Goal: Task Accomplishment & Management: Use online tool/utility

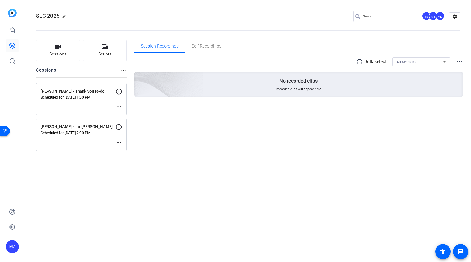
click at [81, 198] on div "SLC 2025 edit JS MZ MD settings Sessions Scripts Sessions more_horiz [PERSON_NA…" at bounding box center [248, 131] width 446 height 262
click at [66, 58] on button "Sessions" at bounding box center [58, 51] width 44 height 22
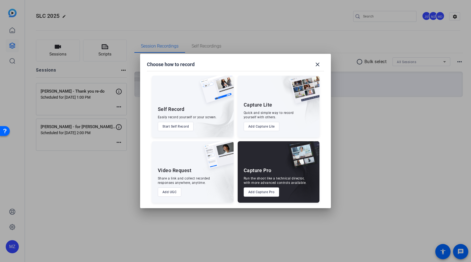
click at [257, 193] on button "Add Capture Pro" at bounding box center [262, 191] width 36 height 9
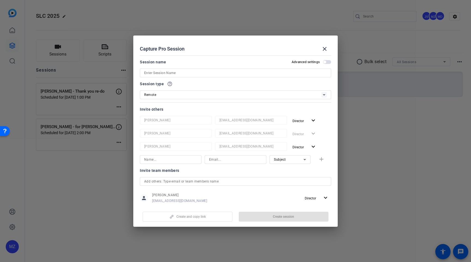
click at [326, 62] on span "button" at bounding box center [324, 62] width 3 height 3
click at [291, 73] on input at bounding box center [235, 73] width 183 height 7
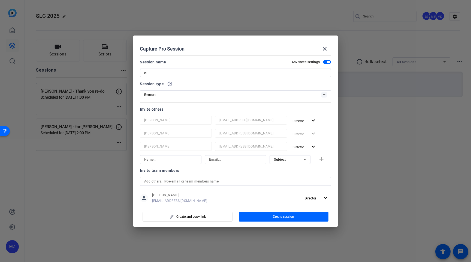
type input "e"
type input "[PERSON_NAME] - for [PERSON_NAME]"
click at [224, 93] on div "Remote" at bounding box center [232, 94] width 177 height 7
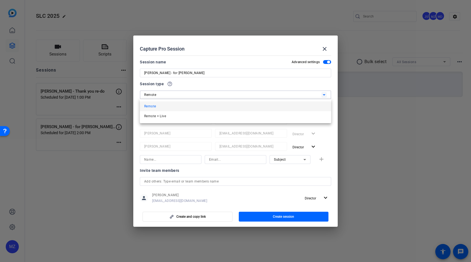
click at [230, 85] on div at bounding box center [235, 131] width 471 height 262
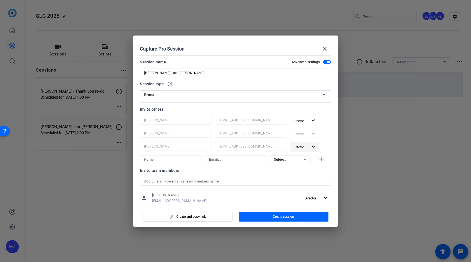
click at [314, 146] on mat-icon "expand_more" at bounding box center [313, 146] width 7 height 7
click at [311, 166] on span "Remove User" at bounding box center [305, 168] width 20 height 4
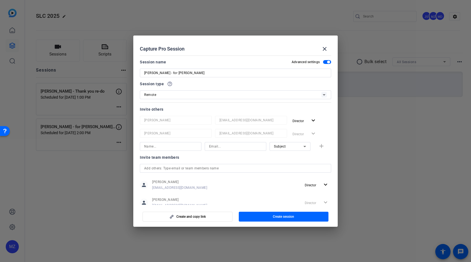
click at [189, 147] on input at bounding box center [170, 146] width 53 height 7
type input "Eldina LaBranche"
click at [220, 145] on input at bounding box center [235, 146] width 53 height 7
paste input "ELABRANC@amfam.com"
type input "ELABRANC@amfam.com"
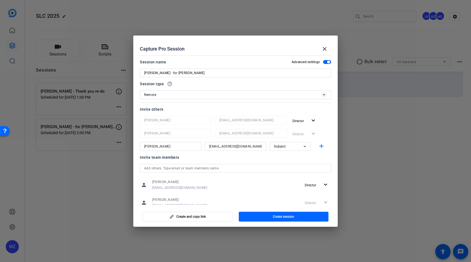
click at [235, 158] on div "Invite team members" at bounding box center [235, 157] width 191 height 7
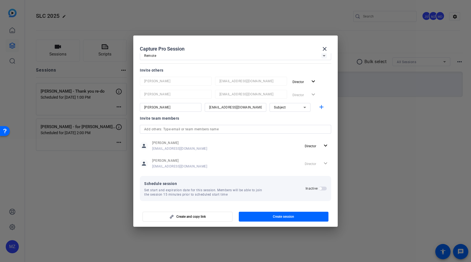
scroll to position [41, 0]
click at [321, 185] on span "button" at bounding box center [320, 186] width 3 height 3
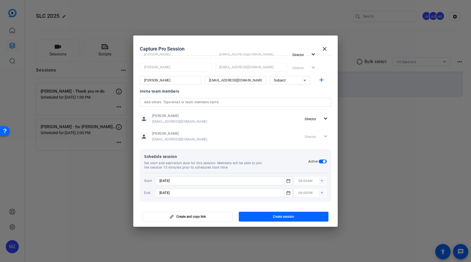
scroll to position [69, 0]
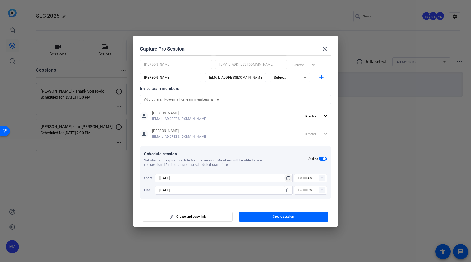
click at [288, 179] on icon "Open calendar" at bounding box center [288, 178] width 4 height 7
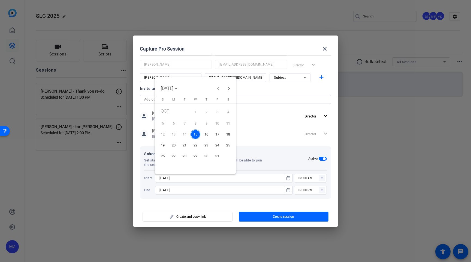
click at [207, 133] on span "16" at bounding box center [207, 134] width 10 height 10
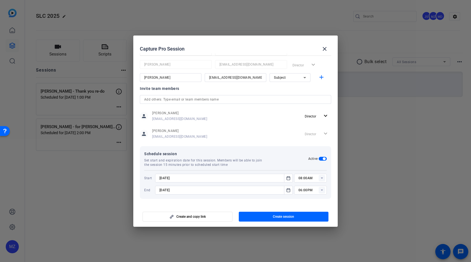
type input "10/16/2025"
click at [288, 188] on icon "Open calendar" at bounding box center [288, 190] width 4 height 7
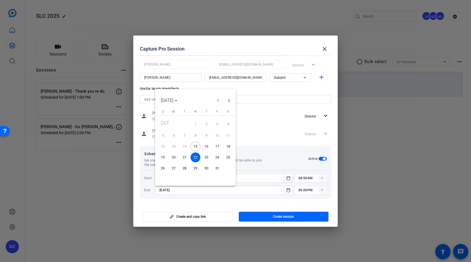
click at [207, 147] on span "16" at bounding box center [207, 146] width 10 height 10
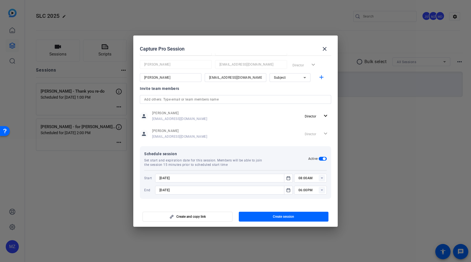
type input "10/16/2025"
click at [323, 179] on rect at bounding box center [322, 178] width 7 height 7
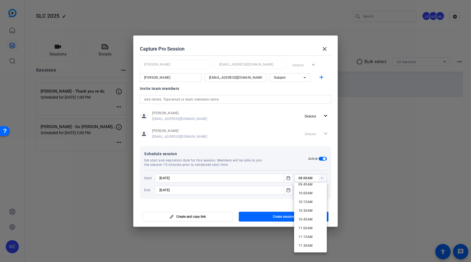
scroll to position [348, 0]
click at [305, 224] on span "11:00AM" at bounding box center [306, 225] width 14 height 4
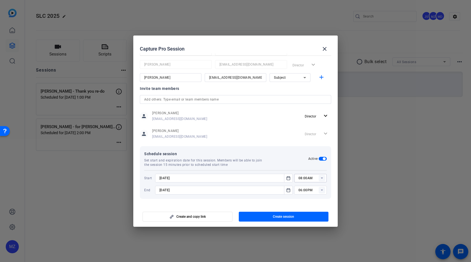
type input "11:00AM"
click at [322, 188] on rect at bounding box center [322, 190] width 7 height 7
click at [305, 179] on span "11:45AM" at bounding box center [306, 180] width 14 height 4
type input "11:45AM"
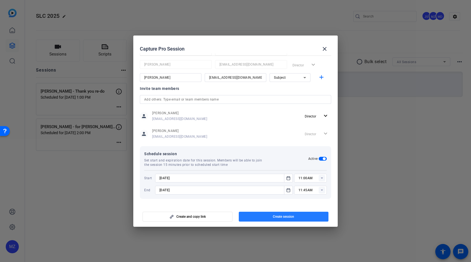
click at [271, 215] on span "button" at bounding box center [284, 216] width 90 height 13
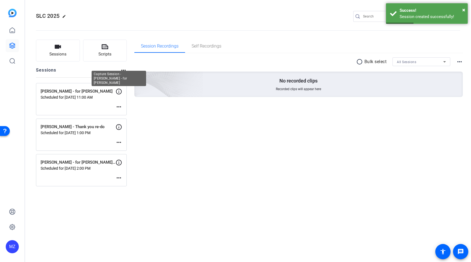
click at [119, 92] on icon at bounding box center [119, 91] width 7 height 7
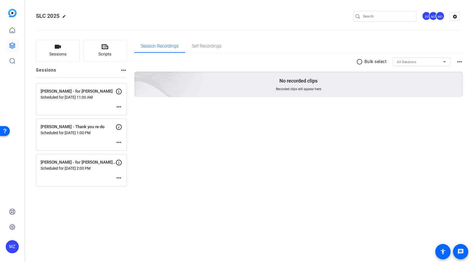
click at [118, 106] on mat-icon "more_horiz" at bounding box center [119, 106] width 7 height 7
click at [128, 112] on span "Edit Session" at bounding box center [132, 115] width 25 height 7
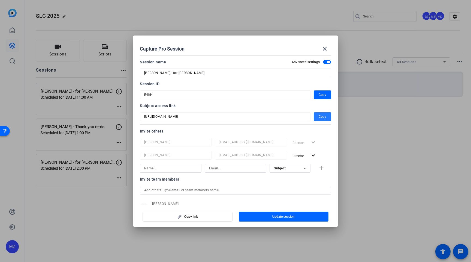
click at [324, 118] on span "Copy" at bounding box center [323, 116] width 8 height 7
click at [321, 94] on span "Copy" at bounding box center [323, 94] width 8 height 7
click at [257, 203] on div "person Mitch Zuleger mzuleger@amfam.com Director expand_more" at bounding box center [235, 207] width 191 height 14
click at [192, 214] on span "Copy link" at bounding box center [191, 216] width 14 height 4
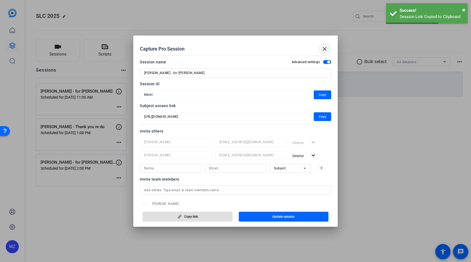
click at [326, 51] on mat-icon "close" at bounding box center [325, 49] width 7 height 7
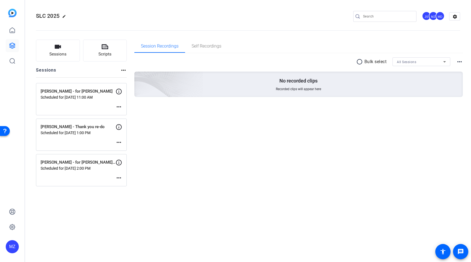
click at [86, 165] on p "Chuck Manganelli - for Francine Keyes retirement video" at bounding box center [78, 162] width 75 height 6
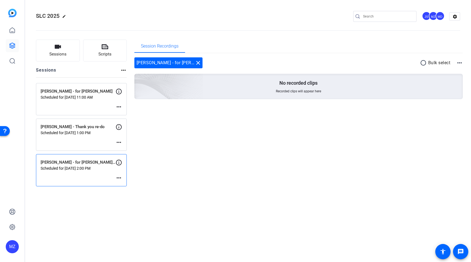
click at [118, 176] on mat-icon "more_horiz" at bounding box center [119, 177] width 7 height 7
click at [89, 165] on div at bounding box center [235, 131] width 471 height 262
click at [90, 194] on div "SLC 2025 edit JS MZ MD settings Sessions Scripts Sessions more_horiz Eldina LaB…" at bounding box center [248, 131] width 446 height 262
click at [89, 160] on p "Chuck Manganelli - for Francine Keyes retirement video" at bounding box center [78, 162] width 75 height 6
click at [90, 165] on p "Chuck Manganelli - for Francine Keyes retirement video" at bounding box center [78, 162] width 75 height 6
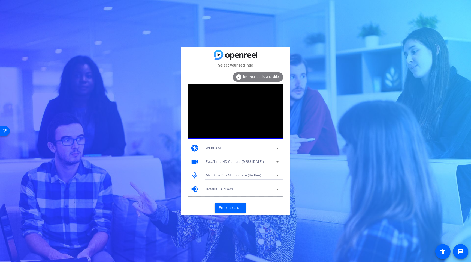
click at [275, 174] on icon at bounding box center [277, 175] width 7 height 7
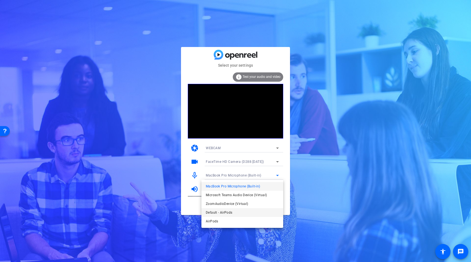
click at [236, 210] on mat-option "Default - AirPods" at bounding box center [243, 212] width 82 height 9
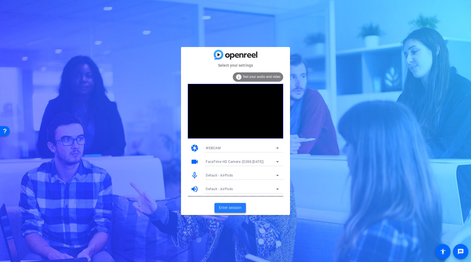
click at [231, 209] on span "Enter session" at bounding box center [230, 208] width 23 height 6
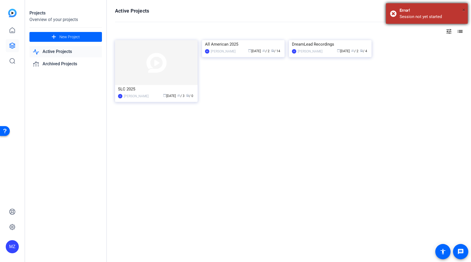
click at [463, 9] on span "×" at bounding box center [464, 10] width 3 height 7
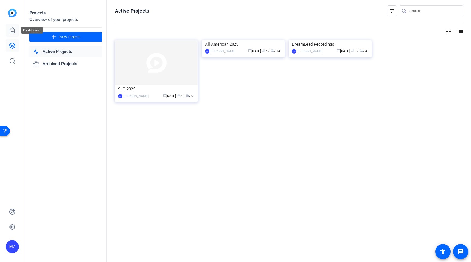
click at [11, 29] on icon at bounding box center [12, 30] width 7 height 7
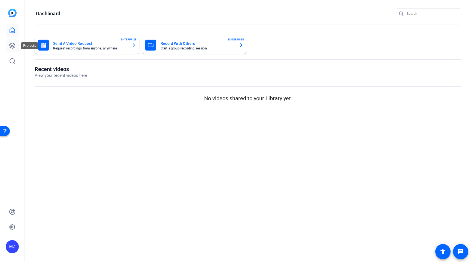
click at [15, 48] on icon at bounding box center [12, 45] width 7 height 7
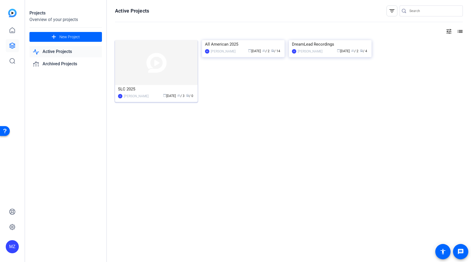
click at [153, 59] on img at bounding box center [156, 62] width 83 height 45
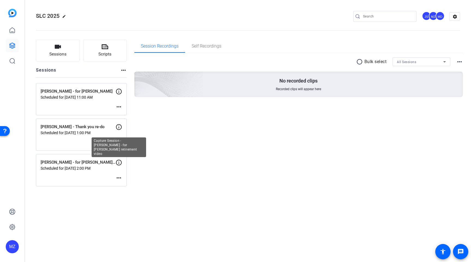
click at [119, 161] on icon at bounding box center [119, 162] width 7 height 7
click at [120, 178] on mat-icon "more_horiz" at bounding box center [119, 177] width 7 height 7
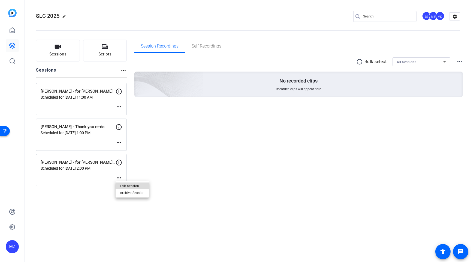
click at [130, 186] on span "Edit Session" at bounding box center [132, 185] width 25 height 7
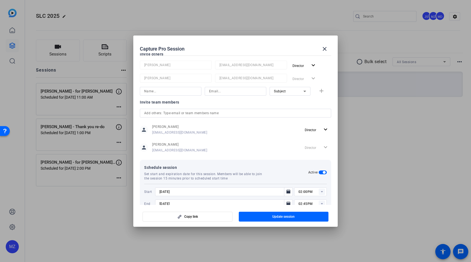
scroll to position [91, 0]
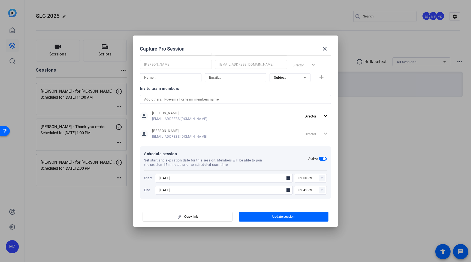
click at [322, 178] on icon at bounding box center [322, 177] width 2 height 1
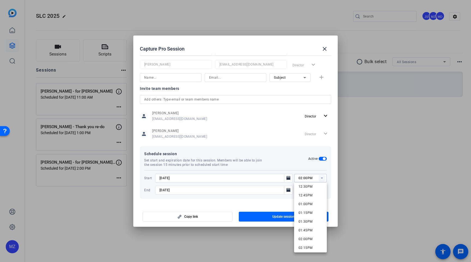
scroll to position [440, 0]
click at [308, 227] on span "01:45PM" at bounding box center [306, 229] width 14 height 4
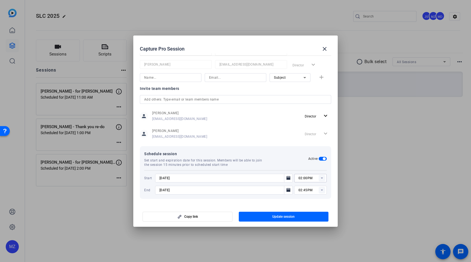
type input "01:45PM"
click at [308, 216] on span "button" at bounding box center [284, 216] width 90 height 13
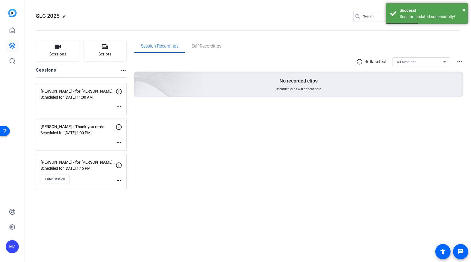
click at [119, 141] on mat-icon "more_horiz" at bounding box center [119, 142] width 7 height 7
click at [127, 148] on span "Edit Session" at bounding box center [132, 150] width 25 height 7
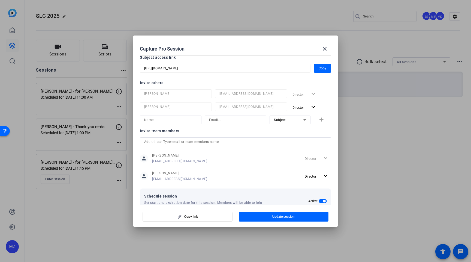
scroll to position [91, 0]
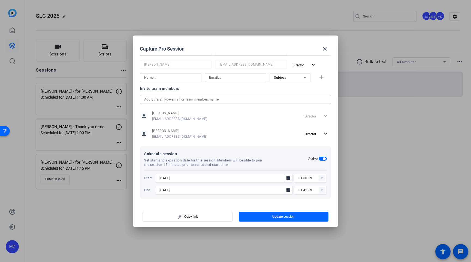
click at [323, 176] on rect at bounding box center [322, 178] width 7 height 7
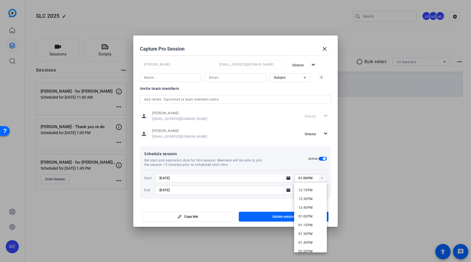
scroll to position [422, 0]
click at [309, 211] on span "12:45PM" at bounding box center [306, 211] width 14 height 4
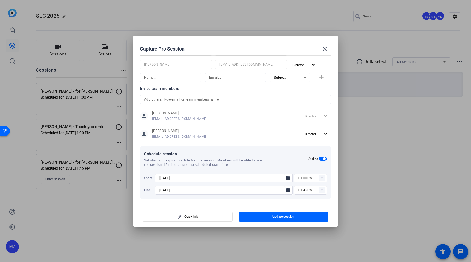
type input "12:45PM"
click at [295, 216] on span "Update session" at bounding box center [283, 216] width 22 height 4
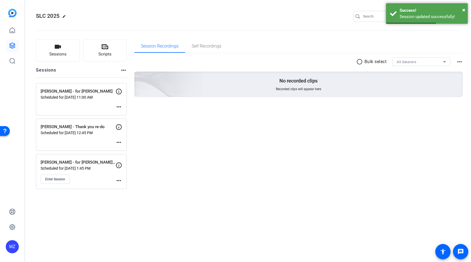
click at [118, 92] on icon at bounding box center [119, 91] width 7 height 7
click at [118, 106] on mat-icon "more_horiz" at bounding box center [119, 106] width 7 height 7
click at [133, 115] on span "Edit Session" at bounding box center [132, 115] width 25 height 7
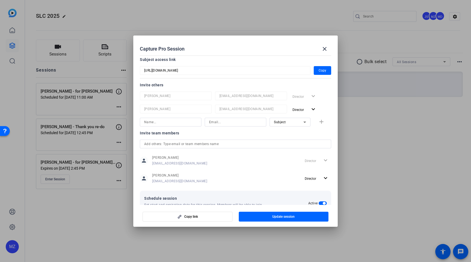
scroll to position [91, 0]
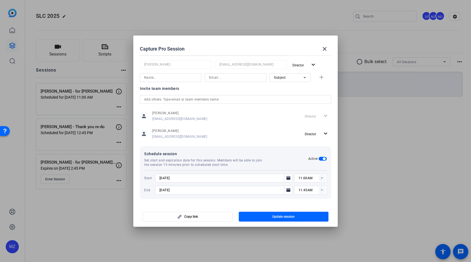
click at [323, 178] on rect at bounding box center [322, 178] width 7 height 7
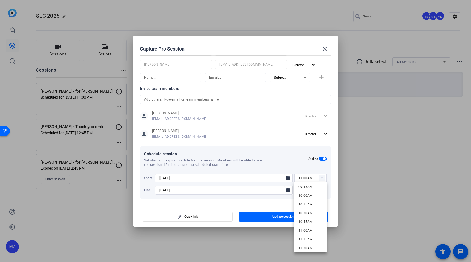
scroll to position [343, 0]
click at [310, 220] on span "10:45AM" at bounding box center [306, 221] width 14 height 4
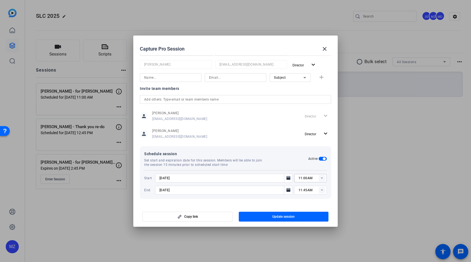
type input "10:45AM"
click at [304, 217] on span "button" at bounding box center [284, 216] width 90 height 13
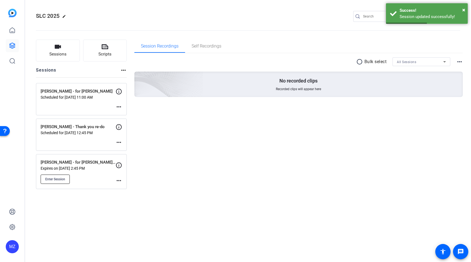
click at [62, 178] on span "Enter Session" at bounding box center [55, 179] width 20 height 4
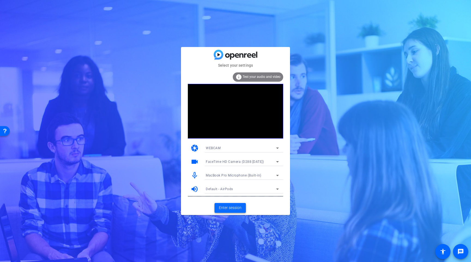
click at [240, 207] on span "Enter session" at bounding box center [230, 208] width 23 height 6
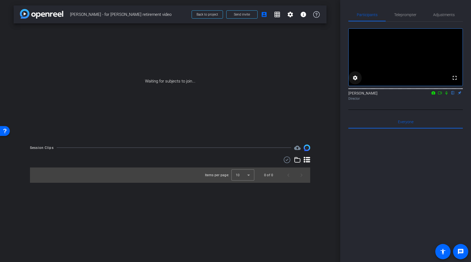
click at [355, 81] on mat-icon "settings" at bounding box center [355, 77] width 7 height 7
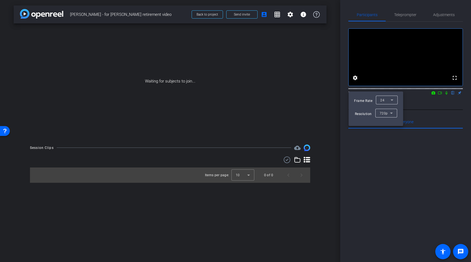
click at [367, 166] on div at bounding box center [235, 131] width 471 height 262
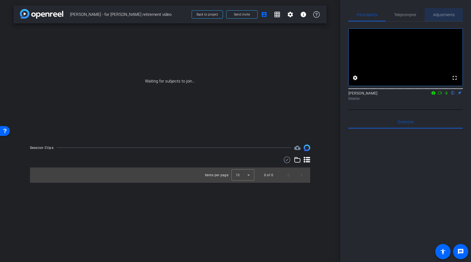
click at [443, 16] on span "Adjustments" at bounding box center [444, 15] width 22 height 4
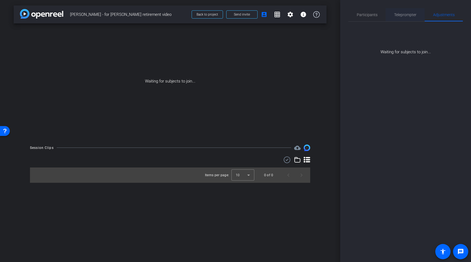
click at [409, 16] on span "Teleprompter" at bounding box center [405, 15] width 22 height 4
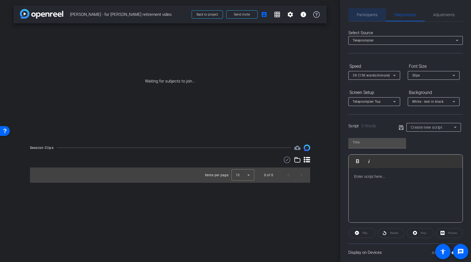
click at [370, 16] on span "Participants" at bounding box center [367, 15] width 21 height 4
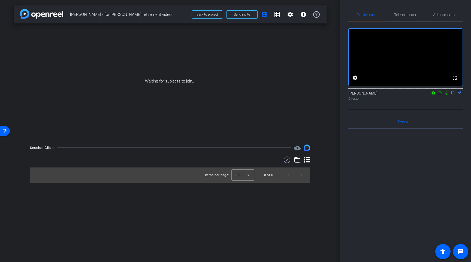
click at [440, 95] on icon at bounding box center [440, 93] width 4 height 4
click at [454, 95] on icon at bounding box center [453, 93] width 2 height 4
click at [247, 10] on span at bounding box center [242, 14] width 31 height 13
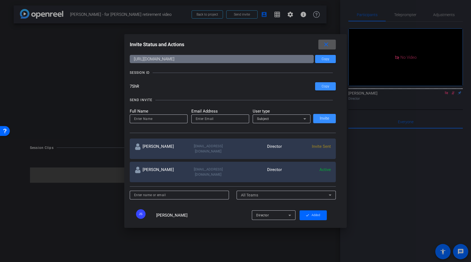
scroll to position [9, 0]
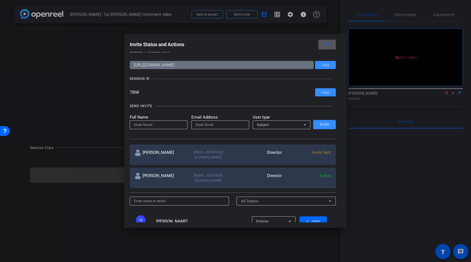
click at [166, 126] on input at bounding box center [158, 124] width 49 height 7
click at [201, 125] on input "email" at bounding box center [220, 124] width 49 height 7
click at [219, 126] on input "email" at bounding box center [220, 124] width 49 height 7
paste input "[EMAIL_ADDRESS][DOMAIN_NAME]"
type input "[EMAIL_ADDRESS][DOMAIN_NAME]"
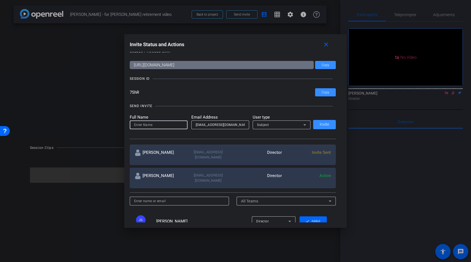
click at [160, 127] on input at bounding box center [158, 124] width 49 height 7
type input "[PERSON_NAME]"
click at [324, 125] on span "Invite" at bounding box center [325, 124] width 10 height 4
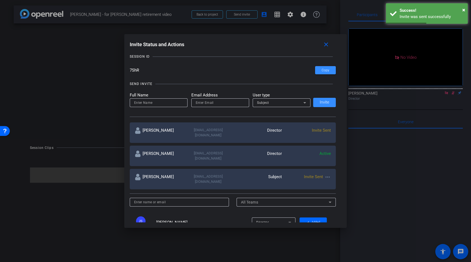
scroll to position [32, 0]
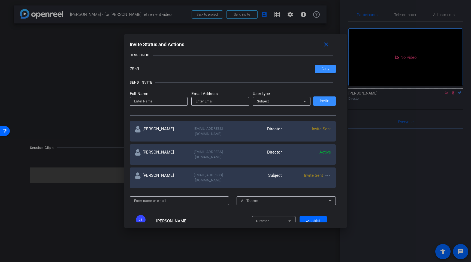
click at [328, 172] on mat-icon "more_horiz" at bounding box center [328, 175] width 7 height 7
click at [340, 159] on div at bounding box center [235, 131] width 471 height 262
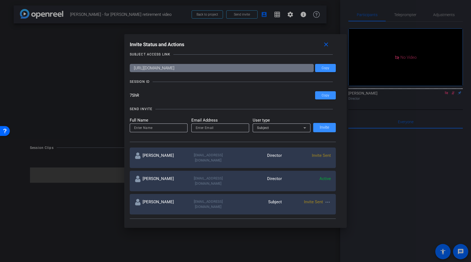
scroll to position [0, 0]
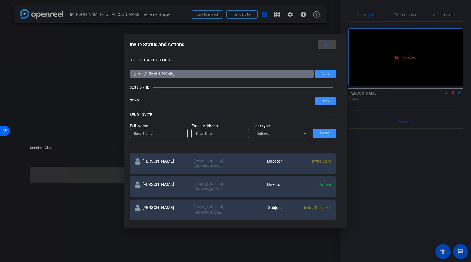
click at [328, 44] on mat-icon "close" at bounding box center [326, 44] width 7 height 7
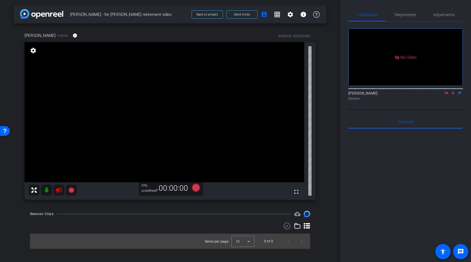
click at [453, 95] on icon at bounding box center [453, 93] width 3 height 4
click at [446, 95] on icon at bounding box center [447, 93] width 4 height 4
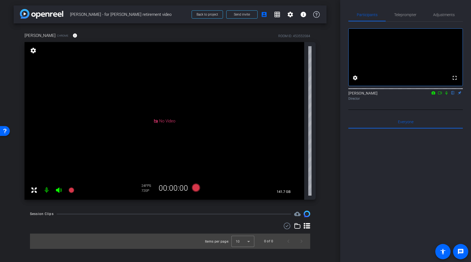
click at [162, 120] on span "No Video" at bounding box center [167, 120] width 16 height 5
click at [35, 52] on mat-icon "settings" at bounding box center [33, 50] width 8 height 7
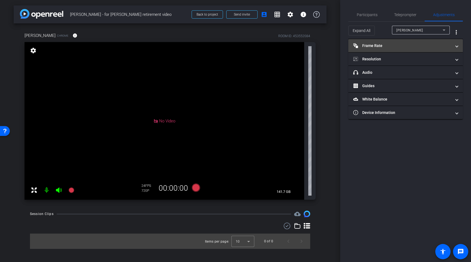
click at [397, 47] on mat-panel-title "Frame Rate Frame Rate" at bounding box center [402, 46] width 98 height 6
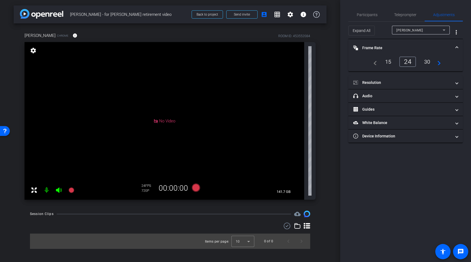
click at [457, 45] on span at bounding box center [457, 48] width 2 height 6
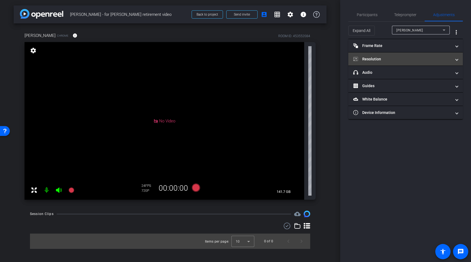
click at [440, 57] on mat-panel-title "Resolution" at bounding box center [402, 59] width 98 height 6
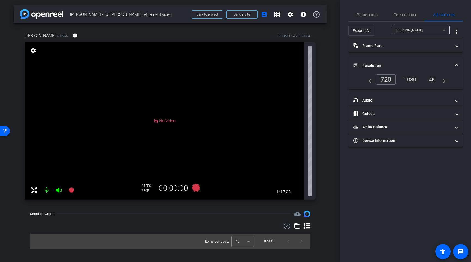
click at [417, 80] on div "1080" at bounding box center [410, 79] width 20 height 9
click at [411, 80] on div "1080" at bounding box center [410, 79] width 20 height 9
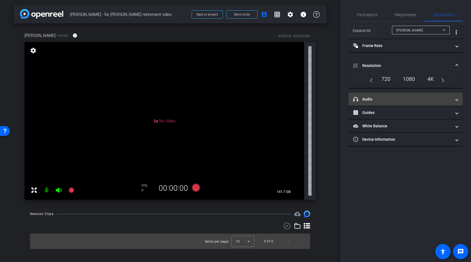
click at [393, 104] on mat-expansion-panel-header "headphone icon Audio" at bounding box center [406, 98] width 115 height 13
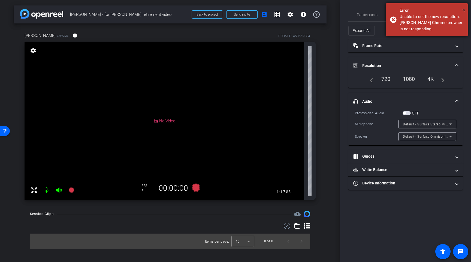
click at [465, 10] on span "×" at bounding box center [464, 10] width 3 height 7
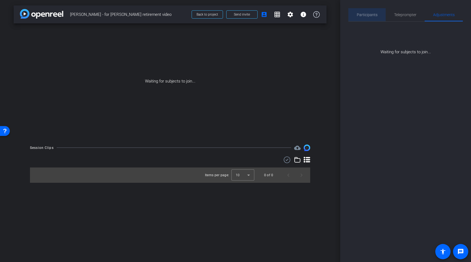
click at [378, 16] on div "Participants" at bounding box center [367, 14] width 37 height 13
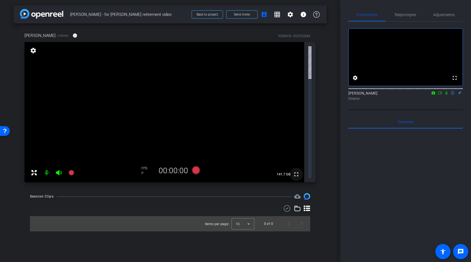
click at [297, 171] on mat-icon "fullscreen" at bounding box center [296, 174] width 7 height 7
click at [33, 53] on mat-icon "settings" at bounding box center [33, 50] width 8 height 7
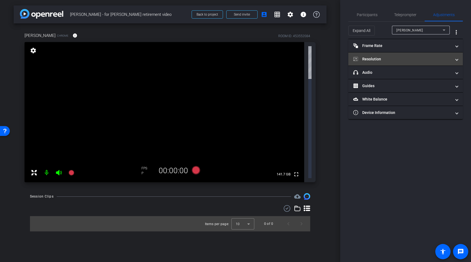
click at [376, 59] on mat-panel-title "Resolution" at bounding box center [402, 59] width 98 height 6
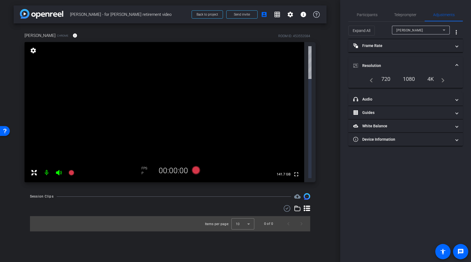
click at [458, 65] on span at bounding box center [457, 66] width 2 height 6
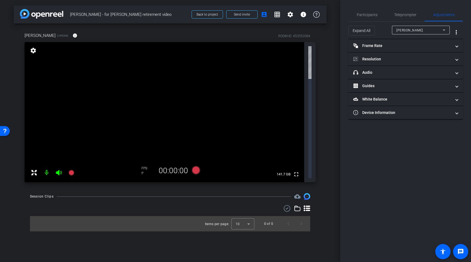
click at [32, 51] on mat-icon "settings" at bounding box center [33, 50] width 8 height 7
click at [435, 32] on div "[PERSON_NAME]" at bounding box center [420, 30] width 46 height 7
click at [409, 160] on div at bounding box center [235, 131] width 471 height 262
click at [457, 31] on mat-icon "more_vert" at bounding box center [456, 32] width 7 height 7
click at [457, 31] on div at bounding box center [235, 131] width 471 height 262
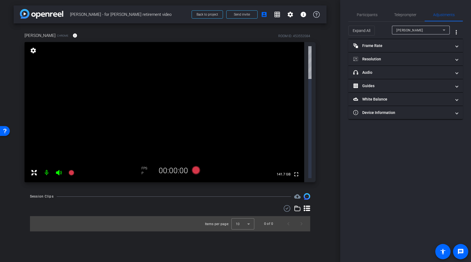
click at [445, 29] on icon at bounding box center [444, 30] width 7 height 7
click at [391, 137] on div at bounding box center [235, 131] width 471 height 262
click at [395, 113] on mat-panel-title "Device Information" at bounding box center [402, 113] width 98 height 6
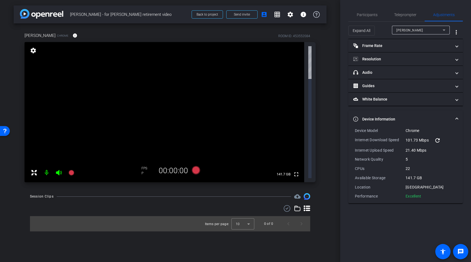
click at [33, 170] on icon at bounding box center [33, 172] width 5 height 5
click at [76, 34] on mat-icon "info" at bounding box center [75, 35] width 5 height 5
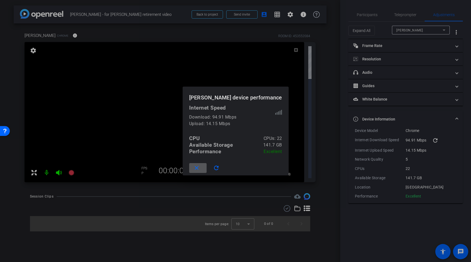
click at [199, 166] on span at bounding box center [197, 167] width 17 height 13
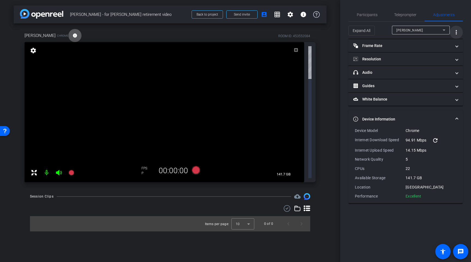
click at [458, 35] on mat-icon "more_vert" at bounding box center [456, 32] width 7 height 7
click at [442, 30] on div at bounding box center [235, 131] width 471 height 262
click at [444, 30] on icon at bounding box center [444, 29] width 3 height 1
click at [385, 49] on div at bounding box center [235, 131] width 471 height 262
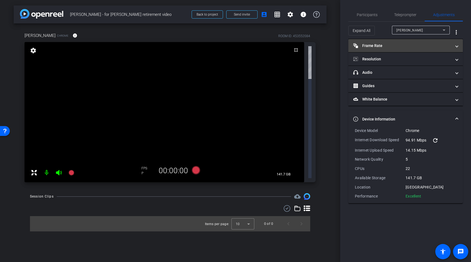
click at [385, 48] on mat-expansion-panel-header "Frame Rate Frame Rate" at bounding box center [406, 45] width 115 height 13
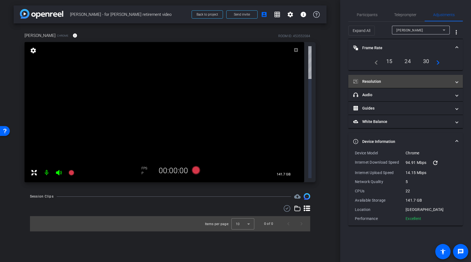
click at [375, 79] on mat-panel-title "Resolution" at bounding box center [402, 82] width 98 height 6
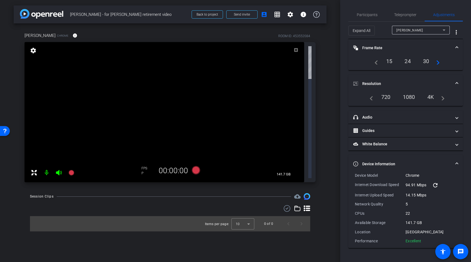
click at [307, 193] on img at bounding box center [307, 196] width 7 height 7
click at [292, 13] on mat-icon "settings" at bounding box center [290, 14] width 7 height 7
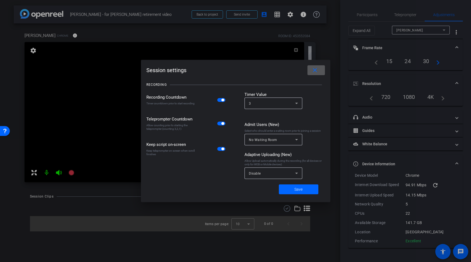
click at [221, 124] on span "button" at bounding box center [221, 123] width 8 height 4
click at [294, 186] on span at bounding box center [299, 188] width 40 height 13
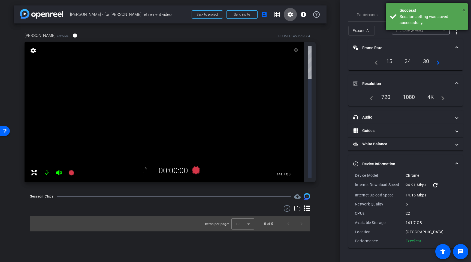
click at [465, 8] on span "×" at bounding box center [464, 10] width 3 height 7
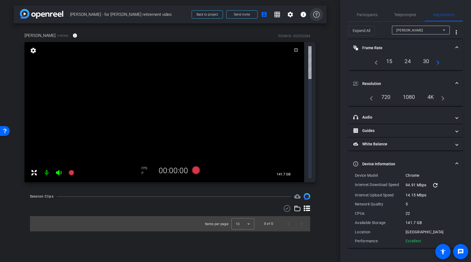
click at [316, 16] on icon at bounding box center [316, 14] width 7 height 7
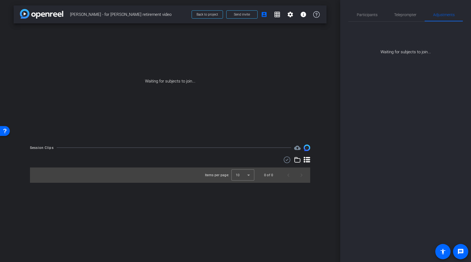
click at [7, 127] on div "Open Resource Center" at bounding box center [5, 130] width 10 height 10
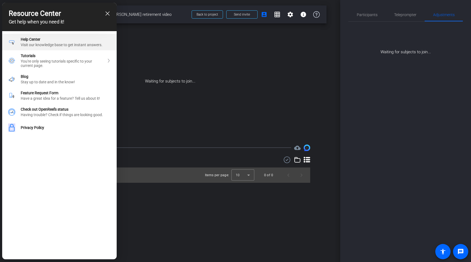
click at [73, 44] on div "Visit our knowledge base to get instant answers." at bounding box center [66, 45] width 90 height 4
click at [107, 14] on icon "close resource center" at bounding box center [108, 13] width 4 height 4
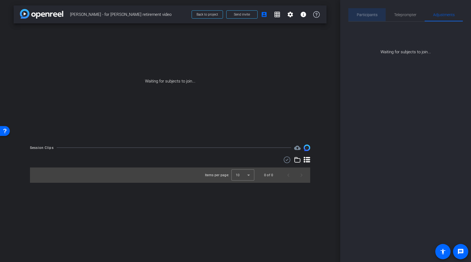
click at [366, 13] on span "Participants" at bounding box center [367, 15] width 21 height 4
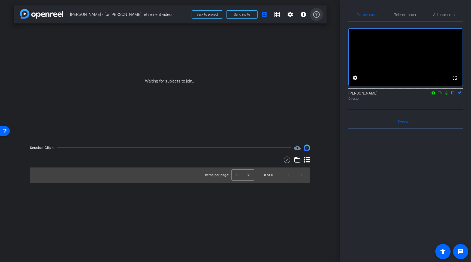
click at [314, 14] on icon at bounding box center [316, 14] width 7 height 7
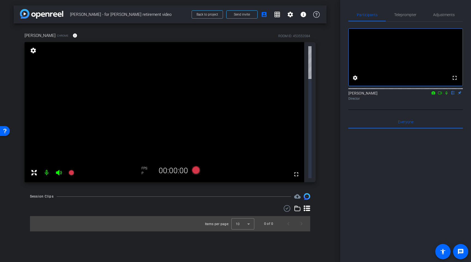
click at [394, 196] on div at bounding box center [406, 195] width 115 height 135
click at [439, 17] on span "Adjustments" at bounding box center [444, 14] width 22 height 13
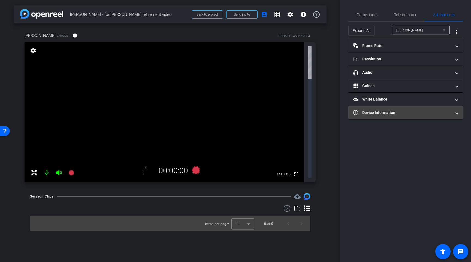
click at [404, 115] on mat-panel-title "Device Information" at bounding box center [402, 113] width 98 height 6
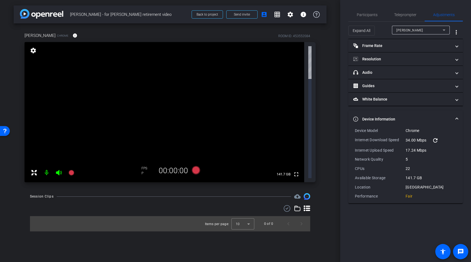
click at [414, 148] on div "17.24 Mbps" at bounding box center [431, 149] width 51 height 5
click at [409, 197] on div "Fair" at bounding box center [409, 195] width 7 height 5
click at [416, 130] on div "Chrome" at bounding box center [431, 130] width 51 height 5
click at [455, 119] on span "Device Information" at bounding box center [404, 119] width 103 height 6
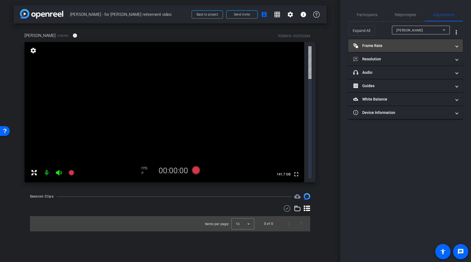
click at [403, 48] on mat-panel-title "Frame Rate Frame Rate" at bounding box center [402, 46] width 98 height 6
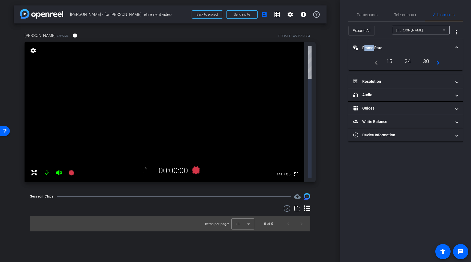
click at [403, 48] on mat-panel-title "Frame Rate Frame Rate" at bounding box center [402, 48] width 98 height 6
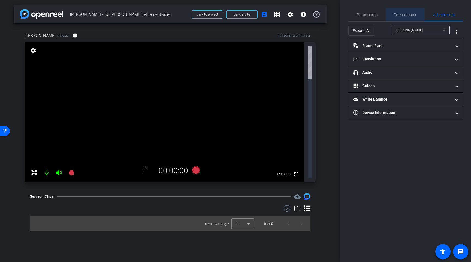
click at [410, 15] on span "Teleprompter" at bounding box center [405, 15] width 22 height 4
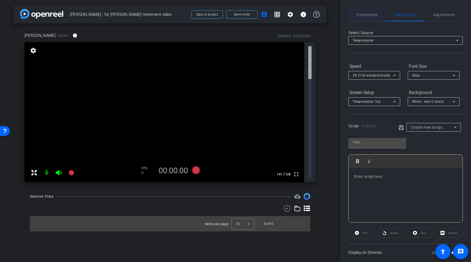
click at [373, 14] on span "Participants" at bounding box center [367, 15] width 21 height 4
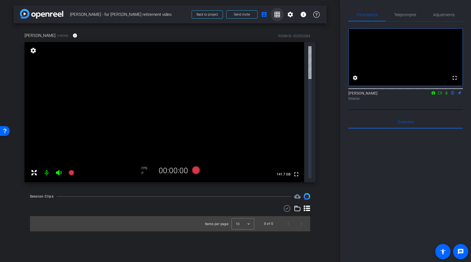
click at [275, 15] on mat-icon "grid_on" at bounding box center [277, 14] width 7 height 7
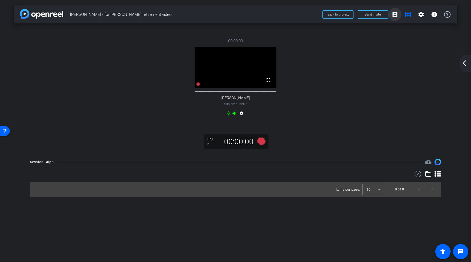
click at [397, 14] on mat-icon "account_box" at bounding box center [395, 14] width 7 height 7
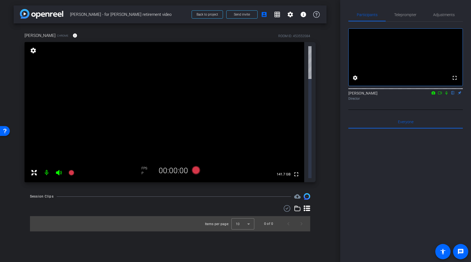
click at [34, 50] on mat-icon "settings" at bounding box center [33, 50] width 8 height 7
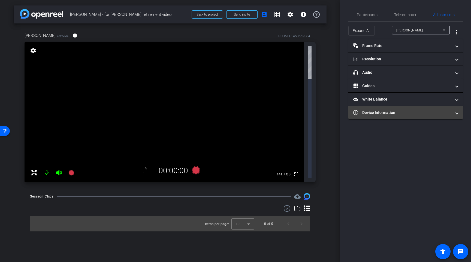
click at [400, 112] on mat-panel-title "Device Information" at bounding box center [402, 113] width 98 height 6
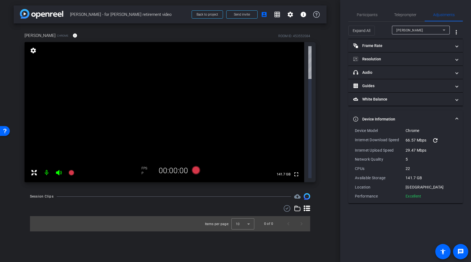
click at [436, 141] on mat-icon "refresh" at bounding box center [435, 140] width 7 height 7
click at [457, 119] on span at bounding box center [457, 119] width 2 height 6
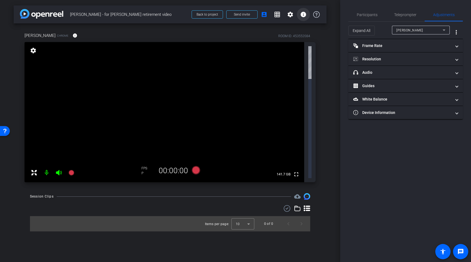
click at [304, 16] on mat-icon "info" at bounding box center [303, 14] width 7 height 7
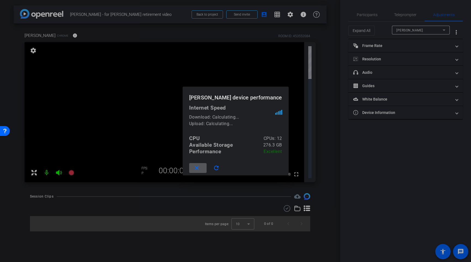
click at [206, 166] on span at bounding box center [197, 167] width 17 height 13
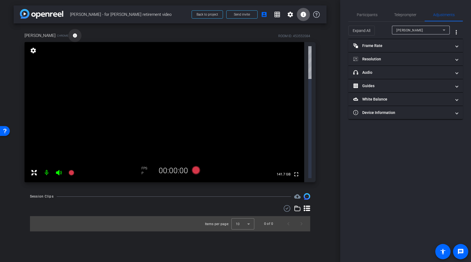
click at [77, 36] on mat-icon "info" at bounding box center [75, 35] width 5 height 5
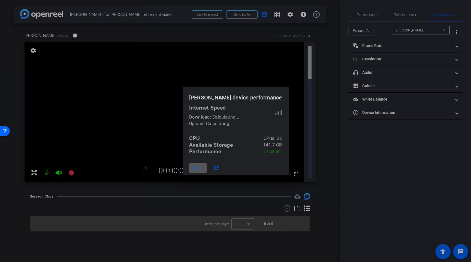
click at [199, 169] on span at bounding box center [197, 167] width 17 height 13
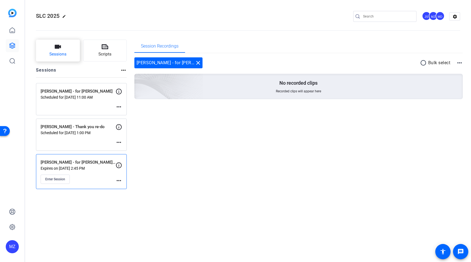
click at [64, 47] on button "Sessions" at bounding box center [58, 51] width 44 height 22
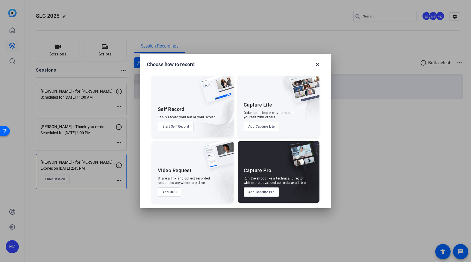
click at [260, 195] on button "Add Capture Pro" at bounding box center [262, 191] width 36 height 9
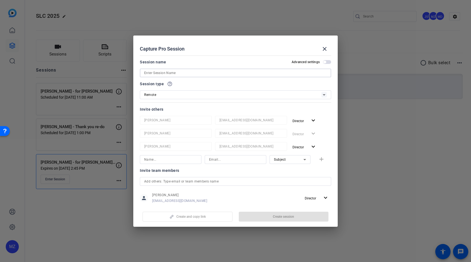
click at [237, 72] on input at bounding box center [235, 73] width 183 height 7
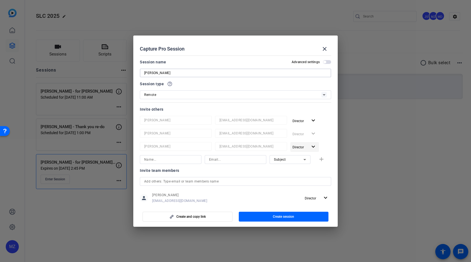
type input "Chuck Manganelli"
click at [313, 146] on mat-icon "expand_more" at bounding box center [313, 146] width 7 height 7
click at [302, 168] on span "Remove User" at bounding box center [305, 168] width 20 height 4
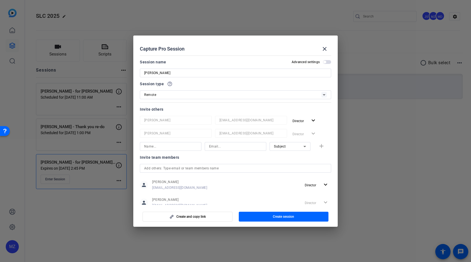
click at [221, 146] on input at bounding box center [235, 146] width 53 height 7
paste input "chuckmanganelli@gmail.com"
type input "chuckmanganelli@gmail.com"
click at [186, 148] on input at bounding box center [170, 146] width 53 height 7
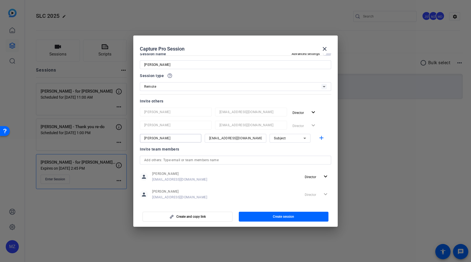
scroll to position [16, 0]
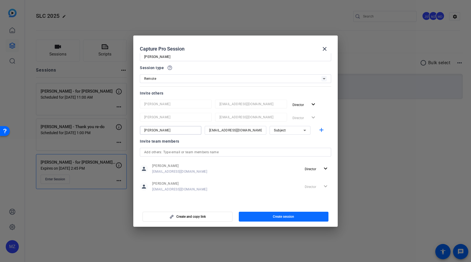
type input "Chuck Manganelli"
click at [269, 214] on span "button" at bounding box center [284, 216] width 90 height 13
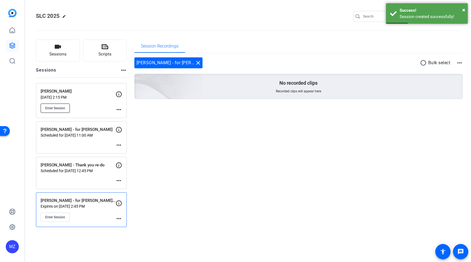
click at [59, 108] on span "Enter Session" at bounding box center [55, 108] width 20 height 4
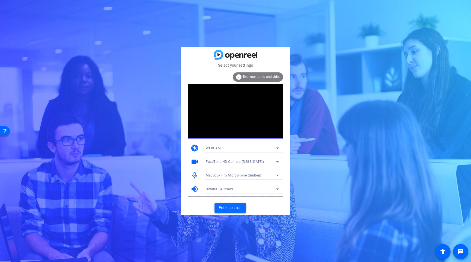
click at [229, 208] on span "Enter session" at bounding box center [230, 208] width 23 height 6
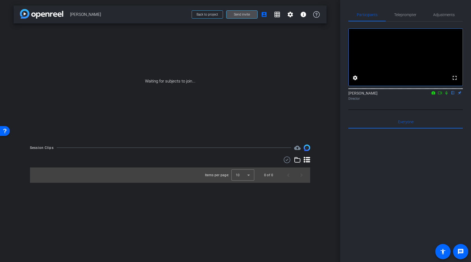
click at [242, 16] on span "Send invite" at bounding box center [242, 14] width 16 height 4
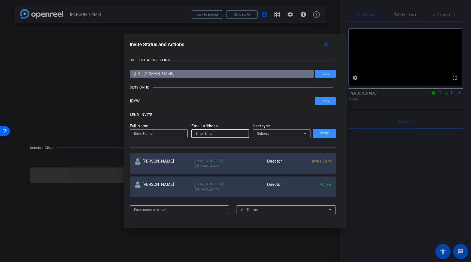
click at [215, 135] on input "email" at bounding box center [220, 133] width 49 height 7
paste input "chuckmanganelli@gmail.com"
type input "chuckmanganelli@gmail.com"
click at [173, 133] on input at bounding box center [158, 133] width 49 height 7
type input "[PERSON_NAME]"
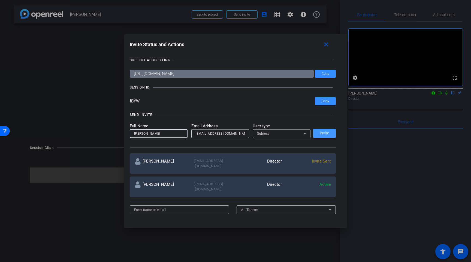
click at [327, 132] on span "Invite" at bounding box center [325, 133] width 10 height 4
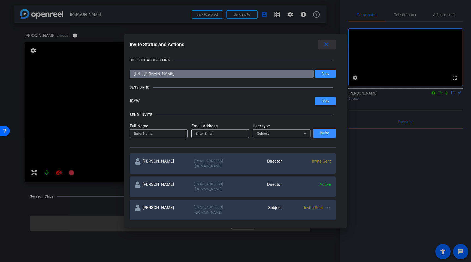
click at [328, 44] on mat-icon "close" at bounding box center [326, 44] width 7 height 7
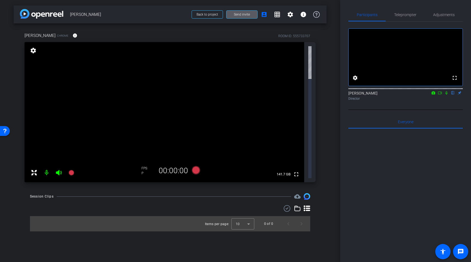
click at [454, 95] on mat-icon "flip" at bounding box center [453, 92] width 7 height 5
click at [452, 95] on mat-icon "flip" at bounding box center [453, 92] width 7 height 5
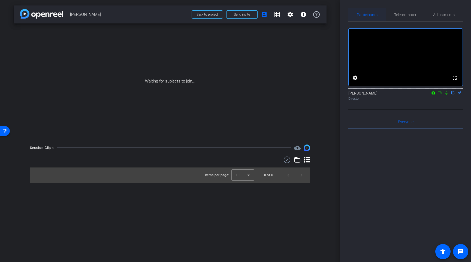
click at [371, 15] on span "Participants" at bounding box center [367, 15] width 21 height 4
click at [405, 124] on span "Everyone 0" at bounding box center [406, 122] width 16 height 4
click at [407, 124] on span "Everyone 0" at bounding box center [406, 122] width 16 height 4
click at [409, 16] on span "Teleprompter" at bounding box center [405, 15] width 22 height 4
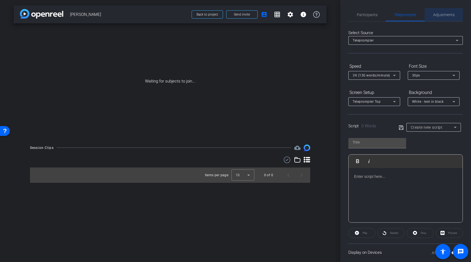
click at [445, 18] on span "Adjustments" at bounding box center [444, 14] width 22 height 13
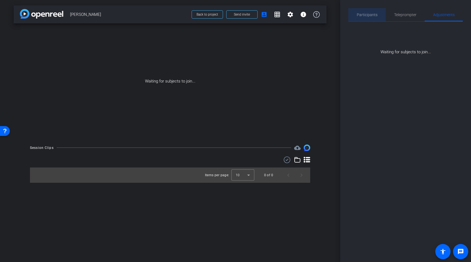
click at [373, 16] on span "Participants" at bounding box center [367, 15] width 21 height 4
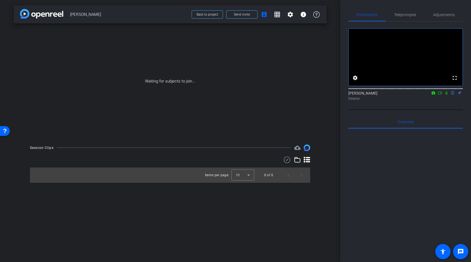
click at [89, 233] on div "arrow_back Chuck Manganelli Back to project Send invite account_box grid_on set…" at bounding box center [170, 131] width 340 height 262
click at [2, 133] on div "Open Resource Center" at bounding box center [5, 130] width 10 height 10
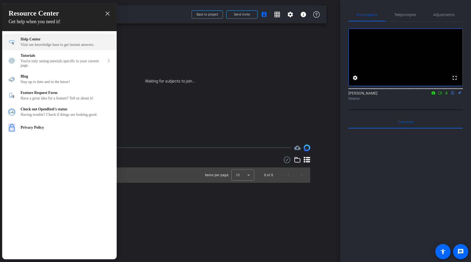
click at [81, 44] on div "Visit our knowledge base to get instant answers." at bounding box center [66, 45] width 90 height 4
click at [107, 15] on icon "close resource center" at bounding box center [108, 13] width 4 height 4
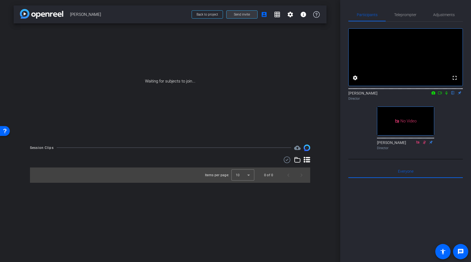
click at [250, 13] on span at bounding box center [242, 14] width 31 height 13
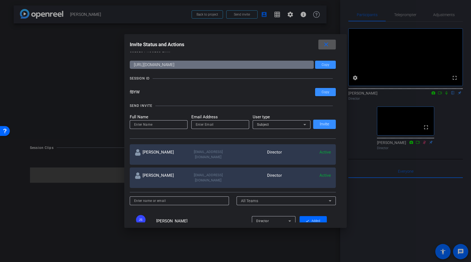
scroll to position [6, 0]
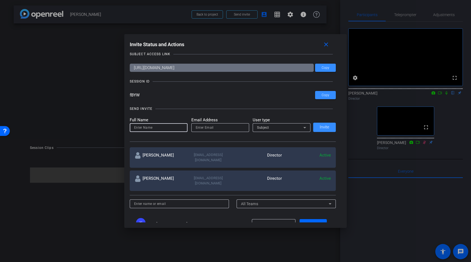
click at [147, 126] on input at bounding box center [158, 127] width 49 height 7
click at [198, 128] on input "email" at bounding box center [220, 127] width 49 height 7
paste input "chuckmanganelli@gmail.com"
type input "chuckmanganelli@gmail.com"
click at [168, 128] on input at bounding box center [158, 127] width 49 height 7
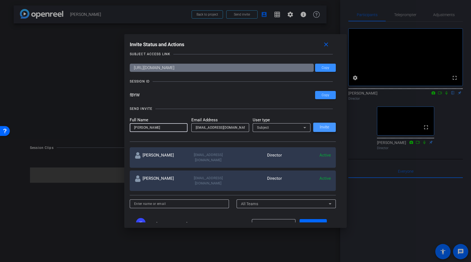
type input "[PERSON_NAME]"
click at [325, 128] on span "Invite" at bounding box center [325, 127] width 10 height 4
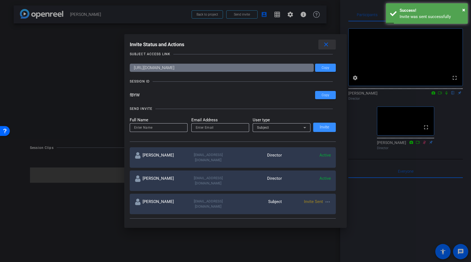
click at [324, 43] on mat-icon "close" at bounding box center [326, 44] width 7 height 7
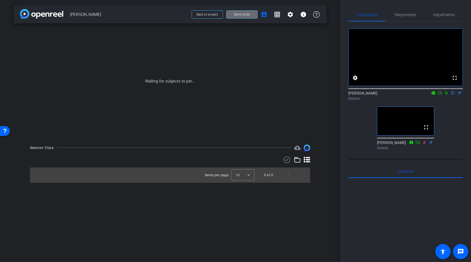
click at [244, 14] on span "Send invite" at bounding box center [242, 14] width 16 height 4
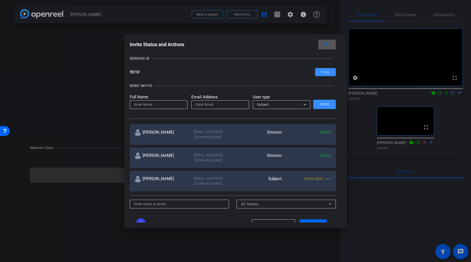
scroll to position [0, 0]
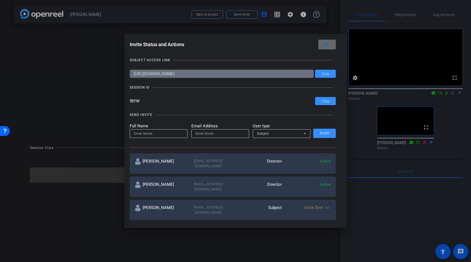
click at [332, 47] on span at bounding box center [327, 44] width 17 height 13
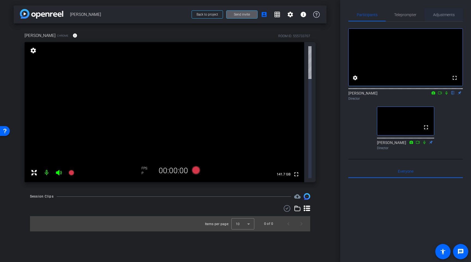
click at [446, 14] on span "Adjustments" at bounding box center [444, 15] width 22 height 4
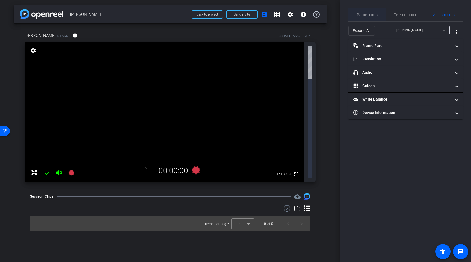
click at [371, 13] on span "Participants" at bounding box center [367, 15] width 21 height 4
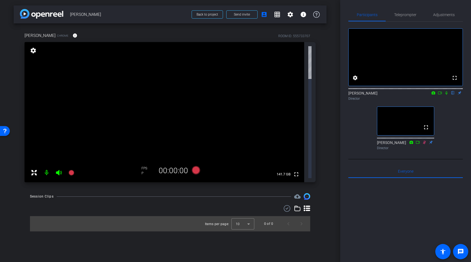
click at [32, 50] on mat-icon "settings" at bounding box center [33, 50] width 8 height 7
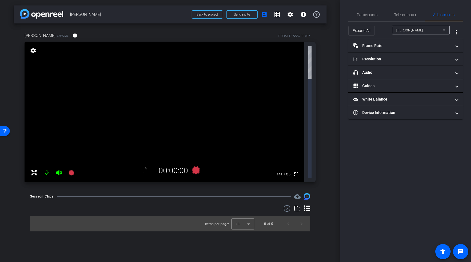
click at [298, 193] on mat-icon "cloud_upload" at bounding box center [297, 196] width 7 height 7
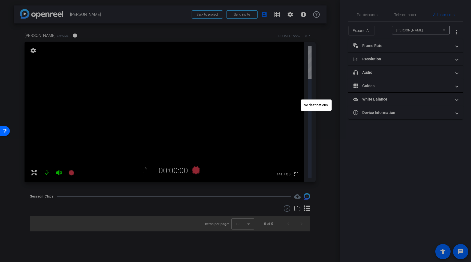
click at [290, 146] on div at bounding box center [235, 131] width 471 height 262
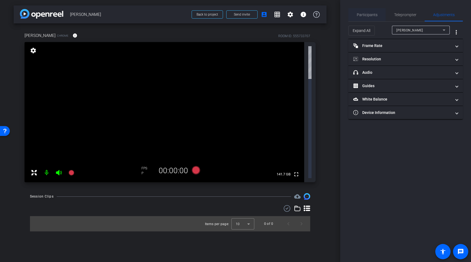
click at [368, 14] on span "Participants" at bounding box center [367, 15] width 21 height 4
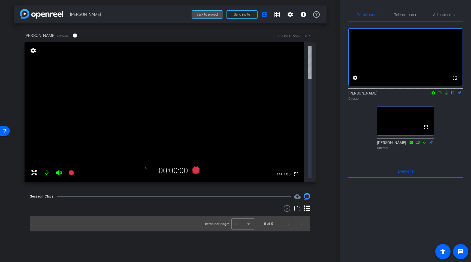
click at [200, 13] on span "Back to project" at bounding box center [208, 15] width 22 height 4
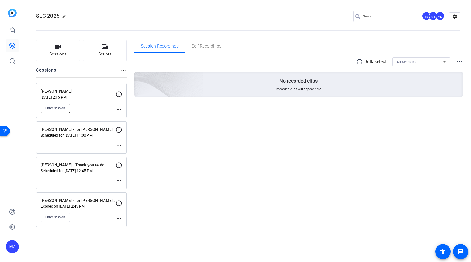
click at [56, 110] on button "Enter Session" at bounding box center [55, 107] width 29 height 9
click at [256, 196] on div "Session Recordings Self Recordings radio_button_unchecked Bulk select All Sessi…" at bounding box center [298, 133] width 329 height 187
click at [167, 45] on span "Session Recordings" at bounding box center [160, 46] width 38 height 4
click at [316, 83] on p "No recorded clips" at bounding box center [299, 80] width 38 height 7
click at [84, 92] on p "[PERSON_NAME]" at bounding box center [78, 91] width 75 height 6
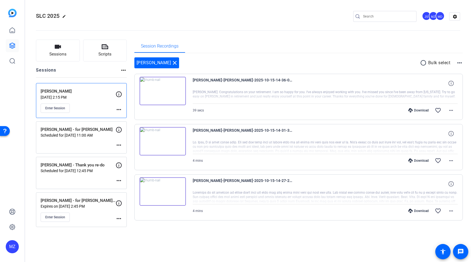
click at [418, 109] on div "Download" at bounding box center [419, 110] width 26 height 4
click at [420, 159] on div "Download" at bounding box center [419, 160] width 26 height 4
click at [421, 211] on div "Download" at bounding box center [419, 210] width 26 height 4
click at [382, 67] on div "Chuck Manganelli close radio_button_unchecked Bulk select more_horiz" at bounding box center [298, 62] width 329 height 11
click at [451, 112] on mat-icon "more_horiz" at bounding box center [451, 110] width 7 height 7
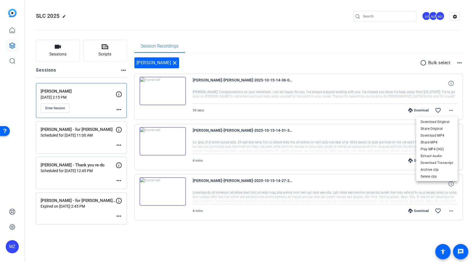
click at [362, 57] on div at bounding box center [235, 131] width 471 height 262
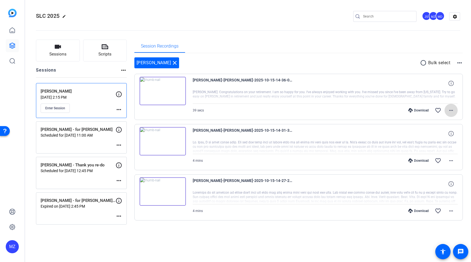
click at [453, 110] on mat-icon "more_horiz" at bounding box center [451, 110] width 7 height 7
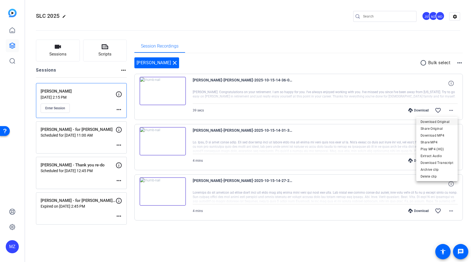
click at [446, 120] on span "Download Original" at bounding box center [437, 121] width 33 height 7
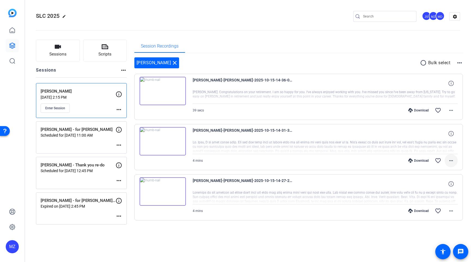
click at [453, 160] on mat-icon "more_horiz" at bounding box center [451, 160] width 7 height 7
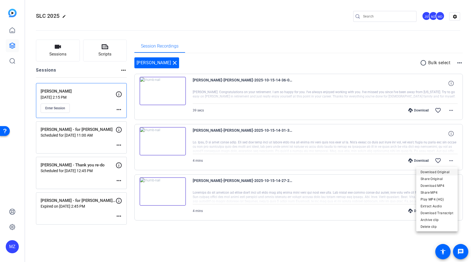
click at [448, 169] on span "Download Original" at bounding box center [437, 172] width 33 height 7
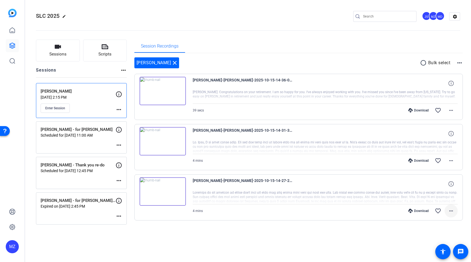
click at [449, 209] on mat-icon "more_horiz" at bounding box center [451, 210] width 7 height 7
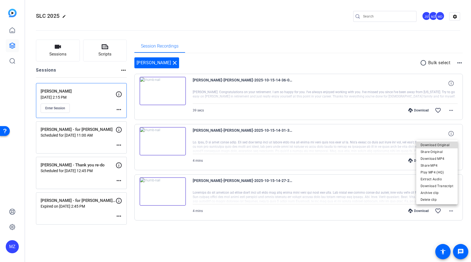
click at [446, 145] on span "Download Original" at bounding box center [437, 145] width 33 height 7
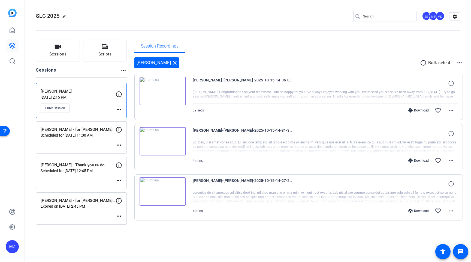
click at [451, 230] on div "Chuck Manganelli close radio_button_unchecked Bulk select more_horiz Chuck Mang…" at bounding box center [298, 145] width 329 height 184
click at [455, 113] on span at bounding box center [451, 110] width 13 height 13
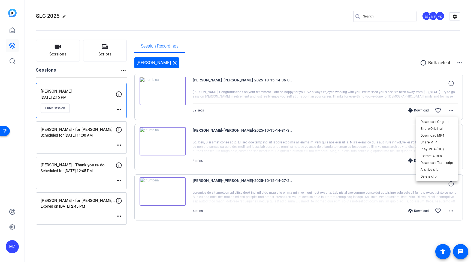
click at [420, 226] on div at bounding box center [235, 131] width 471 height 262
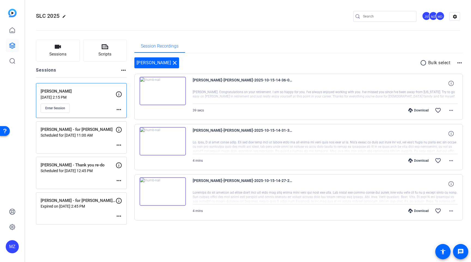
click at [461, 62] on mat-icon "more_horiz" at bounding box center [460, 62] width 7 height 7
click at [401, 65] on div at bounding box center [235, 131] width 471 height 262
click at [423, 62] on mat-icon "radio_button_unchecked" at bounding box center [424, 62] width 8 height 7
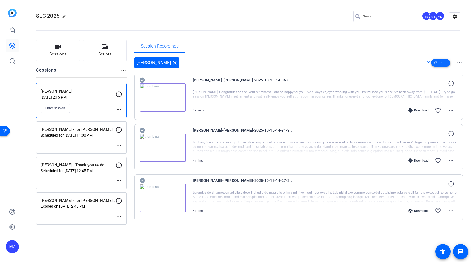
click at [443, 62] on icon at bounding box center [442, 62] width 3 height 7
click at [429, 63] on div at bounding box center [235, 131] width 471 height 262
click at [429, 62] on icon at bounding box center [429, 62] width 2 height 2
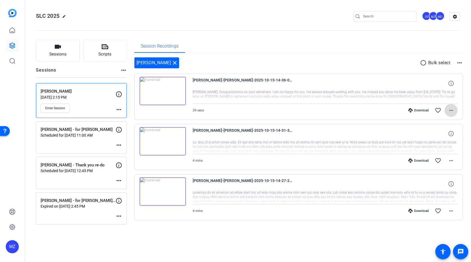
click at [452, 109] on mat-icon "more_horiz" at bounding box center [451, 110] width 7 height 7
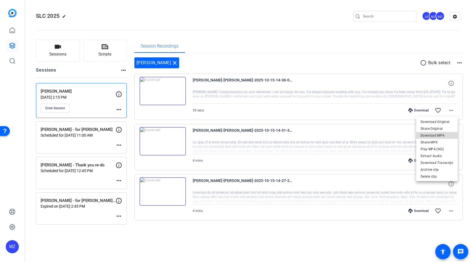
click at [442, 134] on span "Download MP4" at bounding box center [437, 135] width 33 height 7
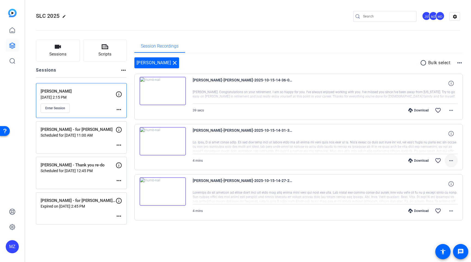
click at [449, 160] on mat-icon "more_horiz" at bounding box center [451, 160] width 7 height 7
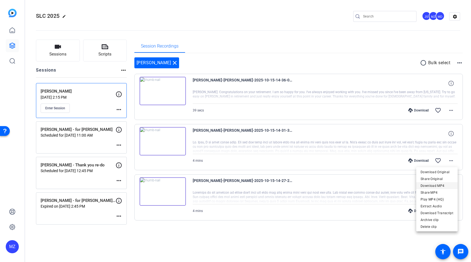
click at [442, 185] on span "Download MP4" at bounding box center [437, 185] width 33 height 7
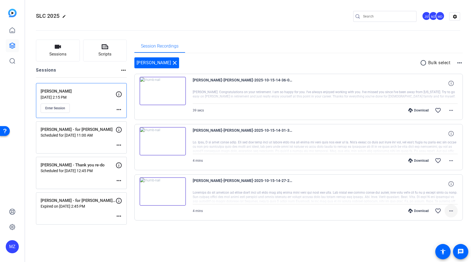
click at [452, 208] on mat-icon "more_horiz" at bounding box center [451, 210] width 7 height 7
click at [438, 160] on span "Download MP4" at bounding box center [437, 158] width 33 height 7
click at [337, 51] on div "Session Recordings" at bounding box center [298, 46] width 329 height 13
click at [64, 111] on button "Enter Session" at bounding box center [55, 107] width 29 height 9
click at [452, 112] on mat-icon "more_horiz" at bounding box center [451, 110] width 7 height 7
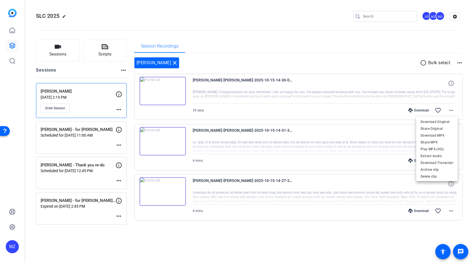
click at [462, 111] on div at bounding box center [235, 131] width 471 height 262
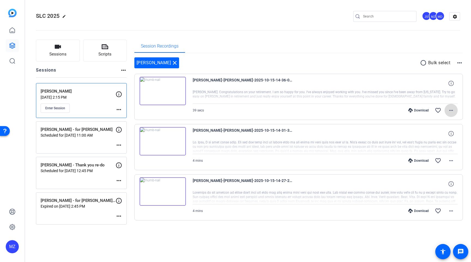
click at [453, 111] on mat-icon "more_horiz" at bounding box center [451, 110] width 7 height 7
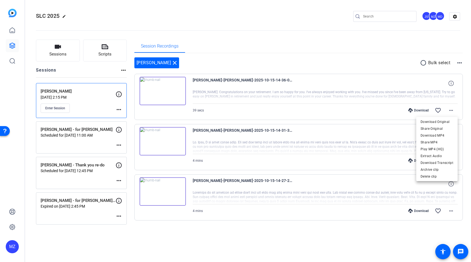
click at [354, 249] on div at bounding box center [235, 131] width 471 height 262
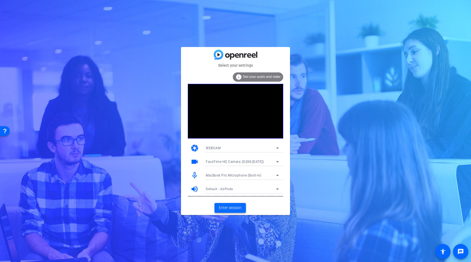
click at [234, 209] on span "Enter session" at bounding box center [230, 208] width 23 height 6
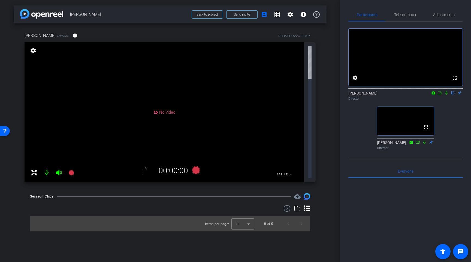
click at [157, 110] on icon at bounding box center [156, 112] width 5 height 5
click at [39, 193] on div "Session Clips" at bounding box center [42, 195] width 24 height 5
click at [302, 15] on mat-icon "info" at bounding box center [303, 14] width 7 height 7
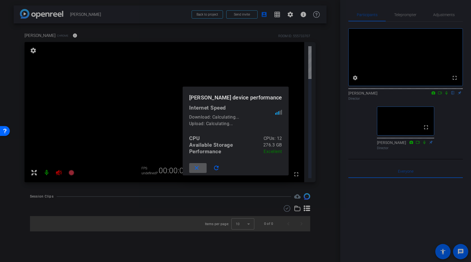
click at [200, 169] on mat-icon "close" at bounding box center [196, 167] width 7 height 7
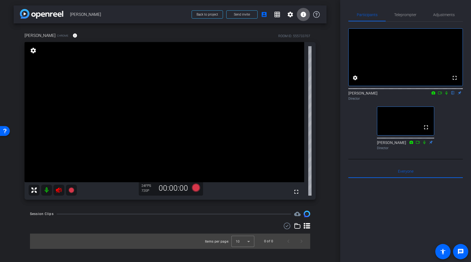
click at [58, 193] on icon at bounding box center [59, 190] width 7 height 7
click at [59, 190] on icon at bounding box center [59, 190] width 7 height 7
click at [387, 206] on div at bounding box center [406, 245] width 115 height 135
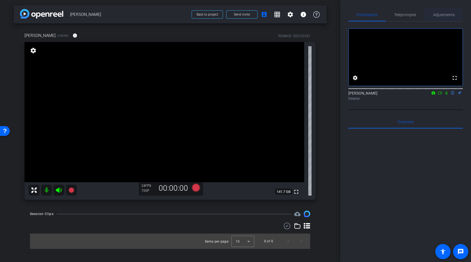
click at [444, 15] on span "Adjustments" at bounding box center [444, 15] width 22 height 4
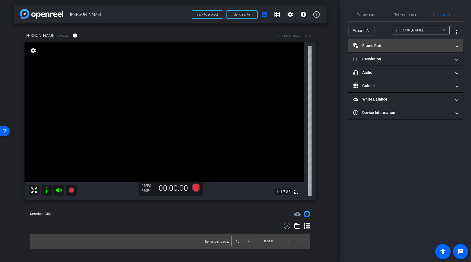
click at [422, 46] on mat-panel-title "Frame Rate Frame Rate" at bounding box center [402, 46] width 98 height 6
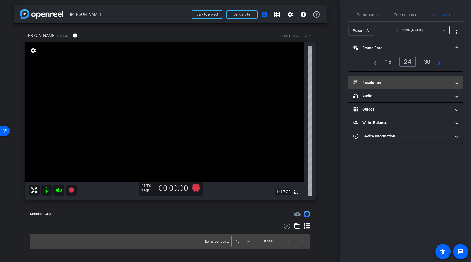
click at [394, 83] on mat-panel-title "Resolution" at bounding box center [402, 83] width 98 height 6
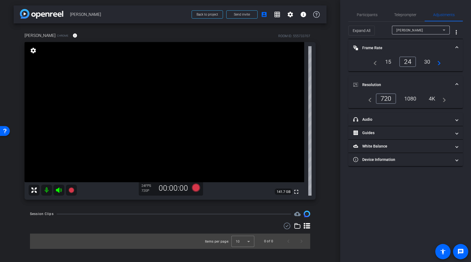
click at [409, 98] on div "1080" at bounding box center [410, 98] width 20 height 9
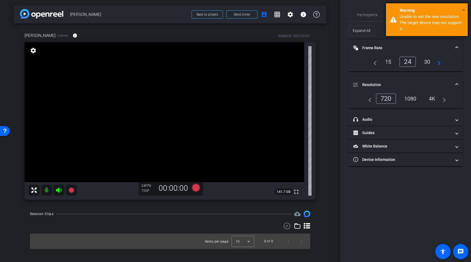
click at [463, 10] on span "×" at bounding box center [464, 10] width 3 height 7
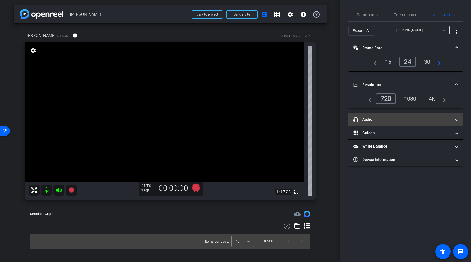
click at [411, 116] on mat-expansion-panel-header "headphone icon Audio" at bounding box center [406, 119] width 115 height 13
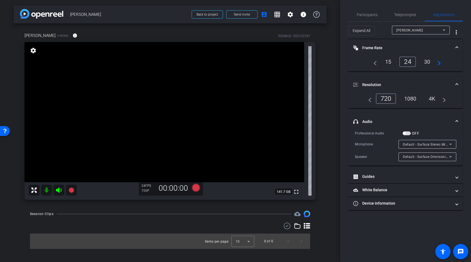
click at [410, 134] on span "button" at bounding box center [407, 133] width 8 height 4
click at [407, 134] on span "button" at bounding box center [407, 133] width 8 height 4
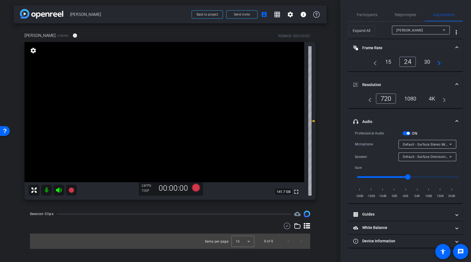
click at [407, 134] on span "button" at bounding box center [407, 133] width 8 height 4
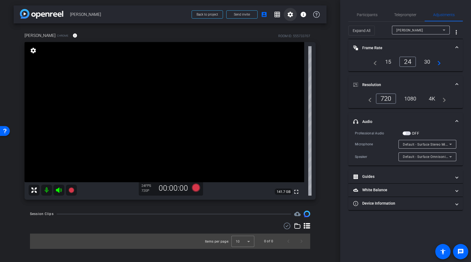
click at [290, 19] on span at bounding box center [290, 14] width 13 height 13
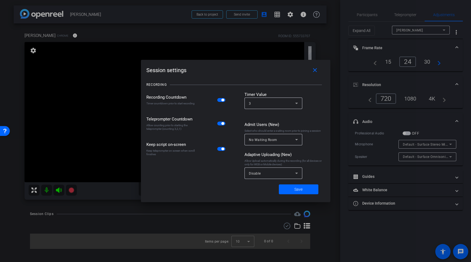
click at [221, 126] on mat-slide-toggle at bounding box center [221, 123] width 9 height 6
click at [222, 123] on span "button" at bounding box center [222, 123] width 3 height 3
click at [222, 149] on span "button" at bounding box center [222, 148] width 3 height 3
click at [296, 105] on icon at bounding box center [296, 103] width 7 height 7
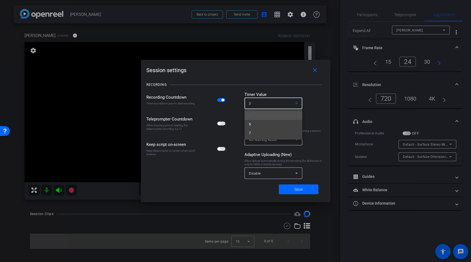
click at [312, 103] on div at bounding box center [235, 131] width 471 height 262
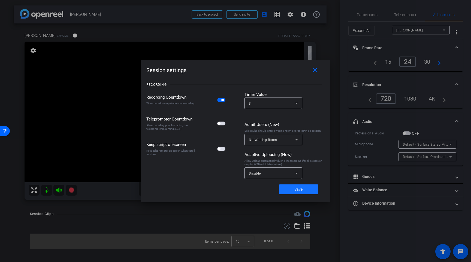
click at [298, 190] on span "Save" at bounding box center [299, 189] width 8 height 6
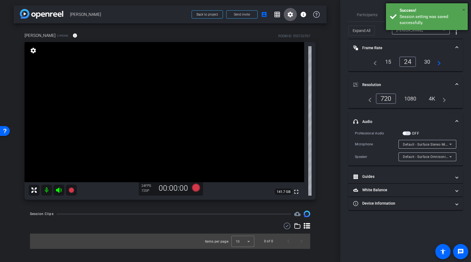
click at [463, 8] on span "×" at bounding box center [464, 10] width 3 height 7
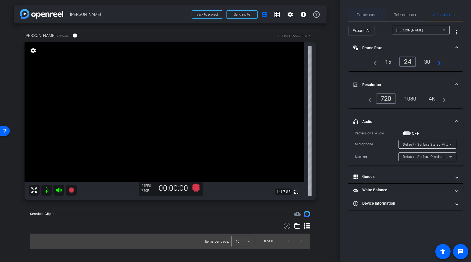
click at [367, 16] on span "Participants" at bounding box center [367, 15] width 21 height 4
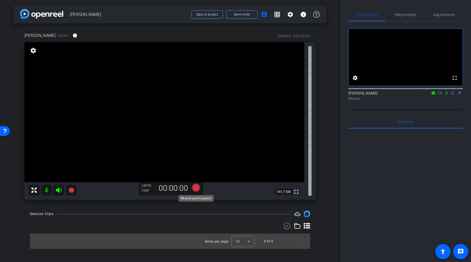
click at [196, 189] on icon at bounding box center [196, 187] width 8 height 8
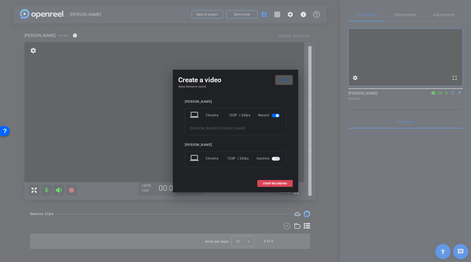
click at [269, 183] on span "START RECORDING" at bounding box center [275, 183] width 24 height 3
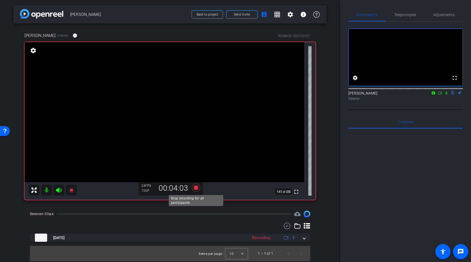
click at [196, 188] on icon at bounding box center [196, 187] width 8 height 8
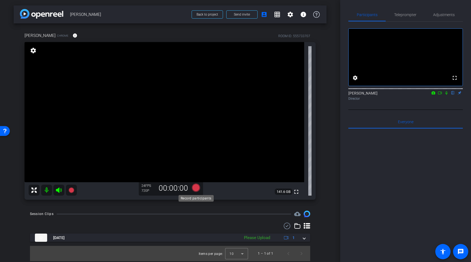
click at [197, 188] on icon at bounding box center [196, 187] width 8 height 8
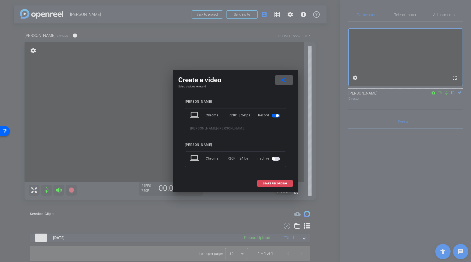
click at [269, 183] on span "START RECORDING" at bounding box center [275, 183] width 24 height 3
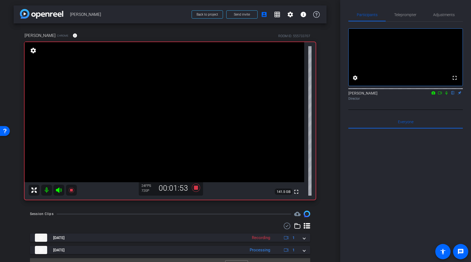
scroll to position [11, 0]
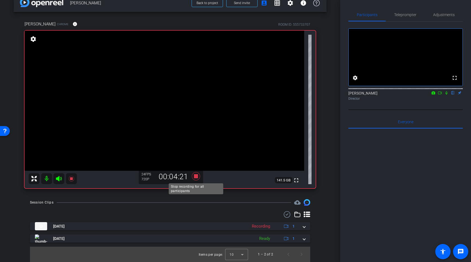
click at [196, 176] on icon at bounding box center [196, 176] width 8 height 8
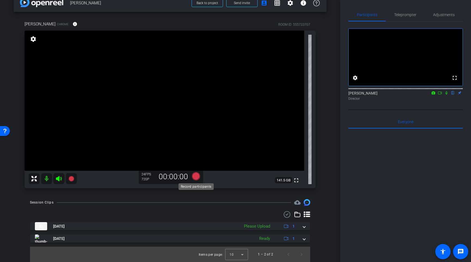
click at [197, 175] on icon at bounding box center [196, 176] width 8 height 8
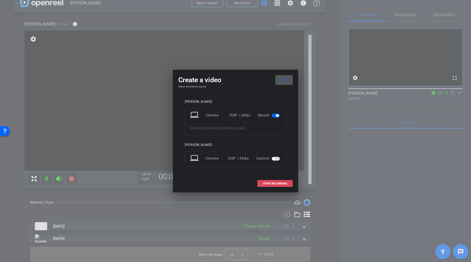
click at [283, 184] on span "START RECORDING" at bounding box center [275, 183] width 24 height 3
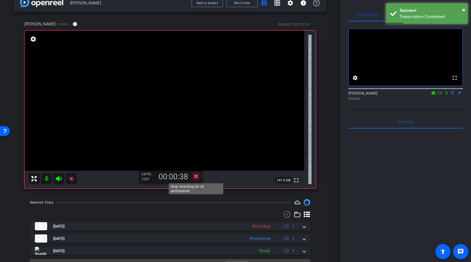
click at [196, 174] on icon at bounding box center [196, 176] width 8 height 8
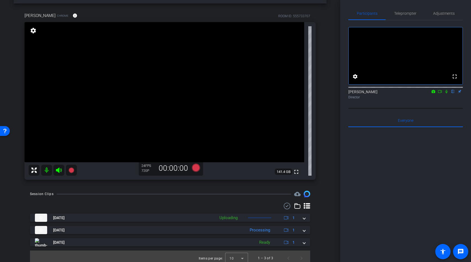
scroll to position [24, 0]
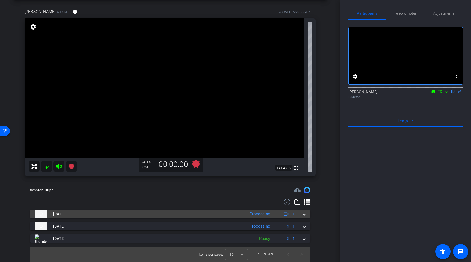
click at [305, 214] on span at bounding box center [304, 214] width 2 height 6
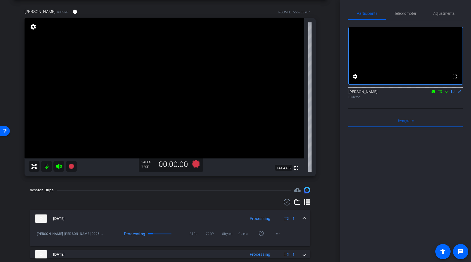
scroll to position [52, 0]
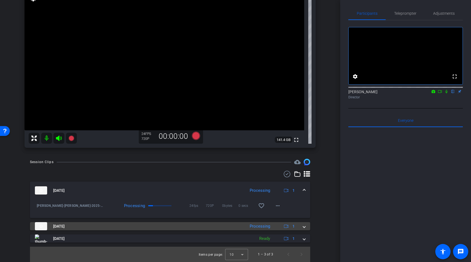
click at [302, 226] on div "Oct 15, 2025 Processing 1" at bounding box center [169, 226] width 268 height 8
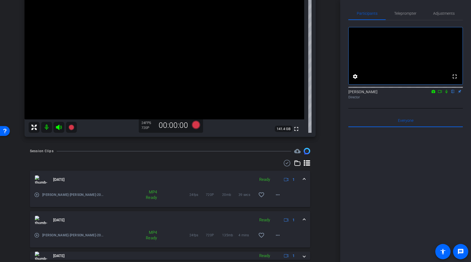
scroll to position [80, 0]
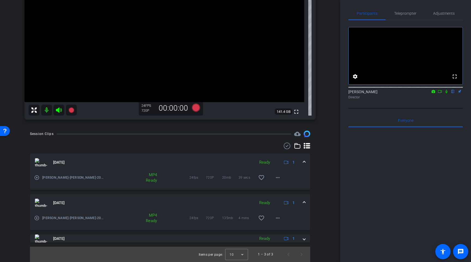
click at [304, 201] on span at bounding box center [304, 203] width 2 height 6
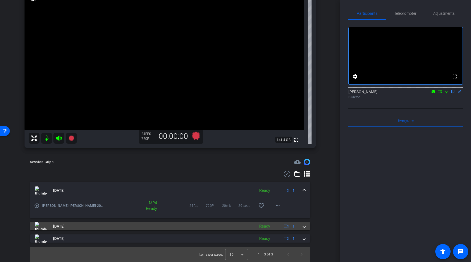
scroll to position [52, 0]
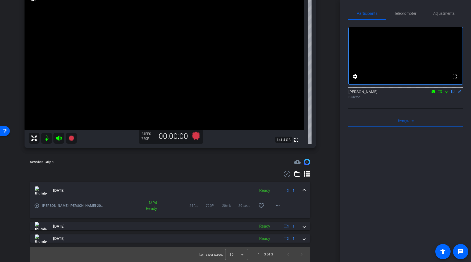
click at [304, 190] on span at bounding box center [304, 190] width 2 height 6
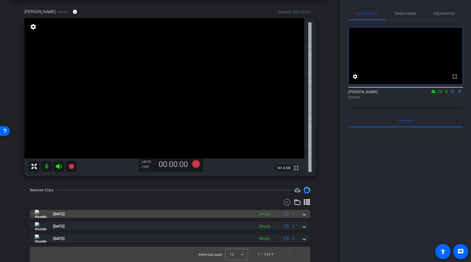
scroll to position [24, 0]
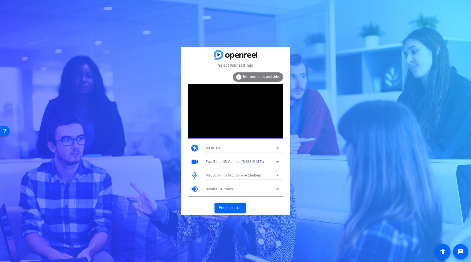
click at [221, 208] on span "Enter session" at bounding box center [230, 208] width 23 height 6
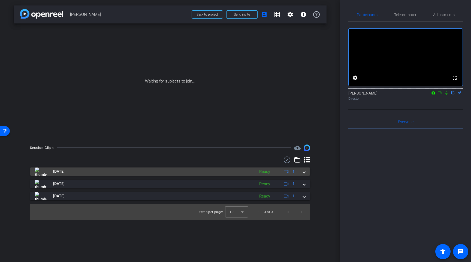
click at [305, 170] on span at bounding box center [304, 171] width 2 height 6
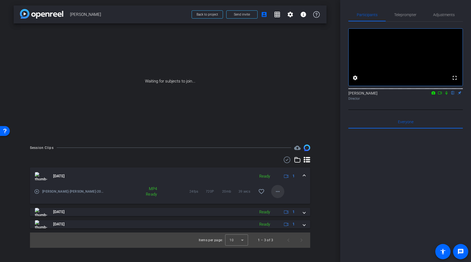
click at [275, 188] on mat-icon "more_horiz" at bounding box center [278, 191] width 7 height 7
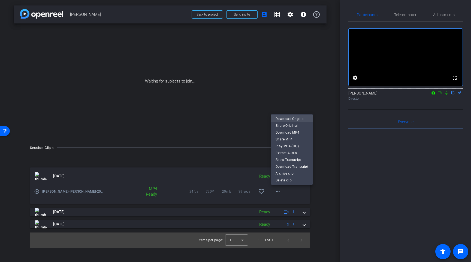
click at [294, 118] on span "Download Original" at bounding box center [292, 118] width 33 height 7
